Goal: Information Seeking & Learning: Find specific page/section

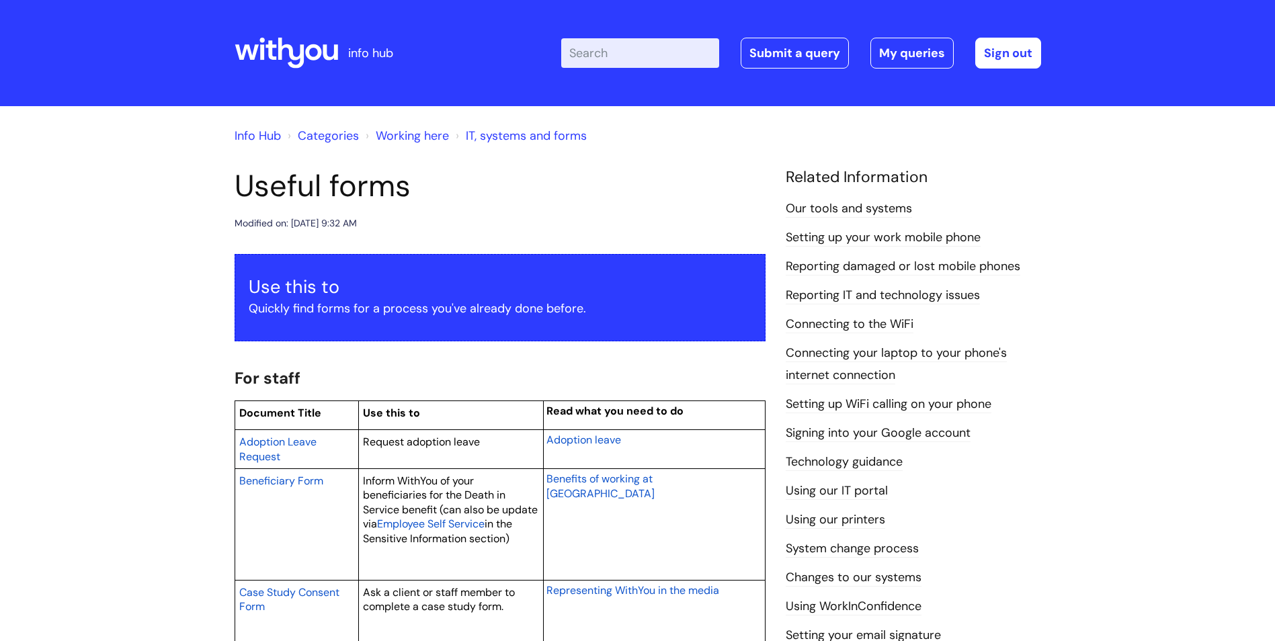
click at [668, 47] on input "Enter your search term here..." at bounding box center [640, 53] width 158 height 30
paste input "bank details/starter checklist"
type input "bank details/starter checklist"
click button "Search" at bounding box center [0, 0] width 0 height 0
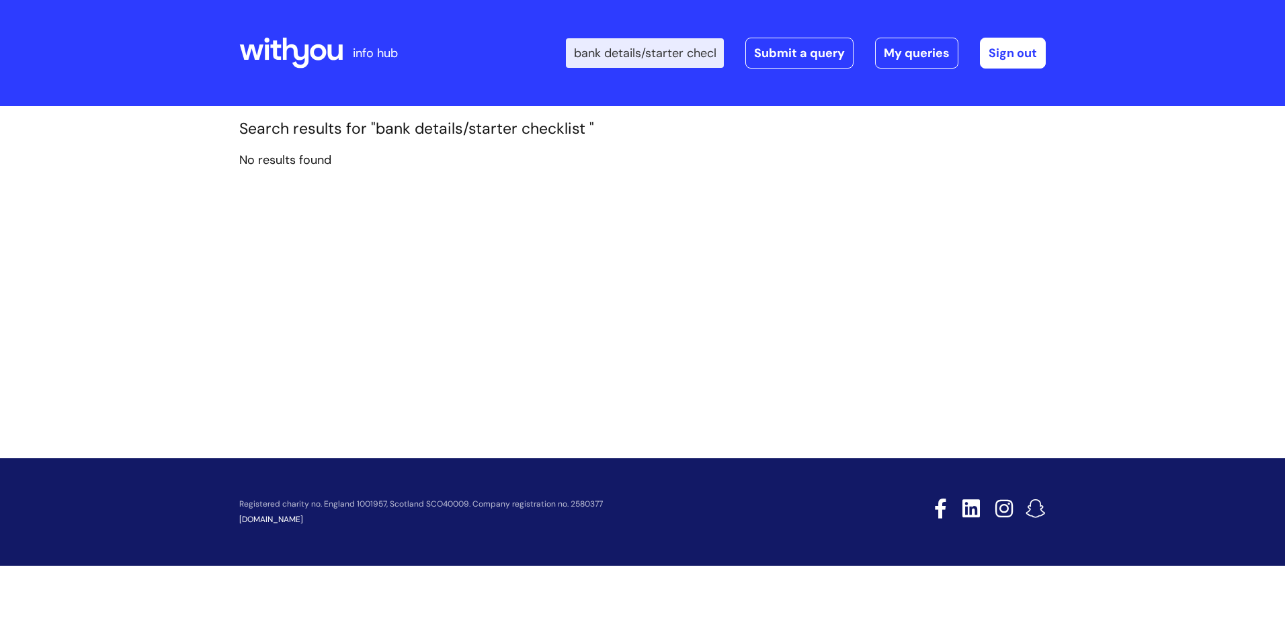
click at [652, 54] on input "bank details/starter checklist" at bounding box center [645, 53] width 158 height 30
click at [657, 53] on input "bank details/starter checklist" at bounding box center [645, 53] width 158 height 30
type input "bank details"
click button "Search" at bounding box center [0, 0] width 0 height 0
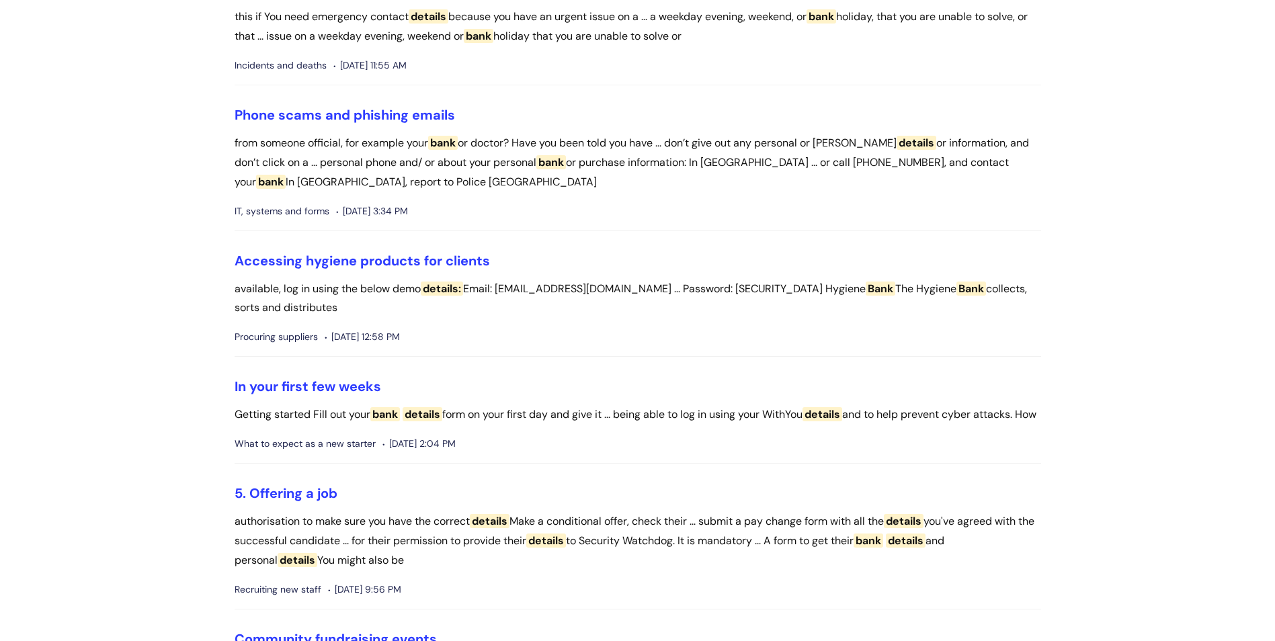
scroll to position [672, 0]
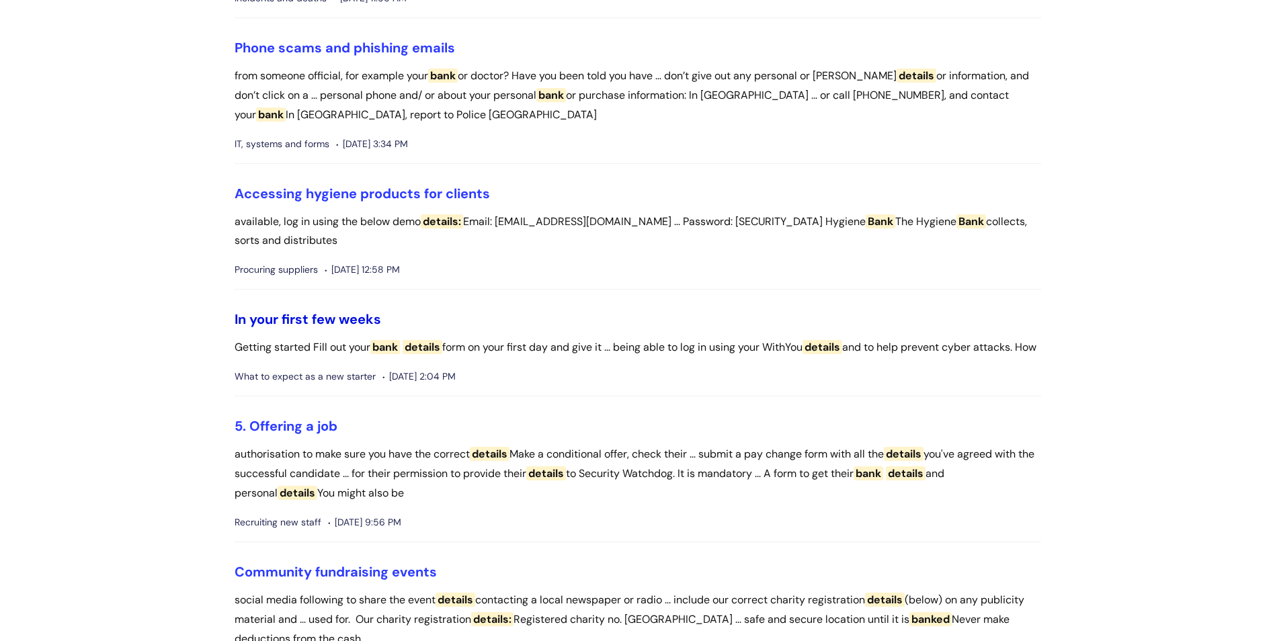
click at [345, 315] on link "In your first few weeks" at bounding box center [308, 319] width 147 height 17
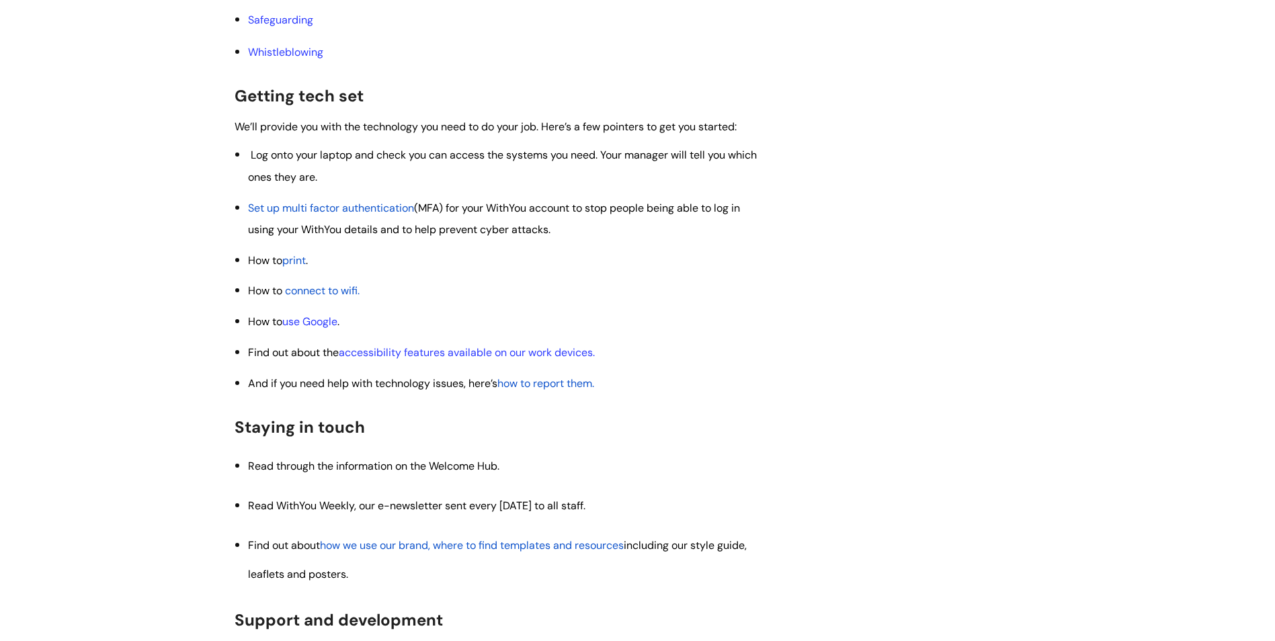
scroll to position [1143, 0]
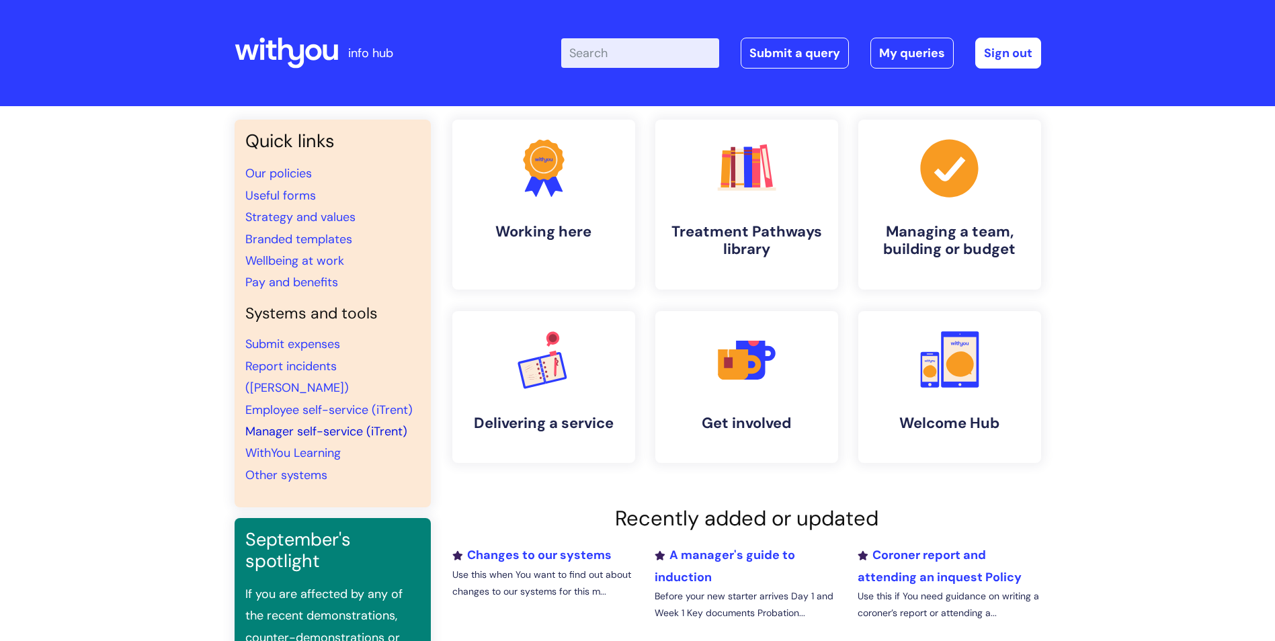
click at [380, 423] on link "Manager self-service (iTrent)" at bounding box center [326, 431] width 162 height 16
